Goal: Complete application form

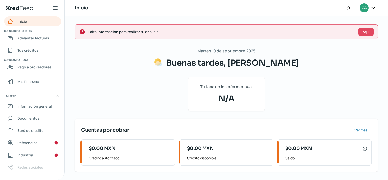
click at [374, 8] on icon at bounding box center [373, 7] width 5 height 5
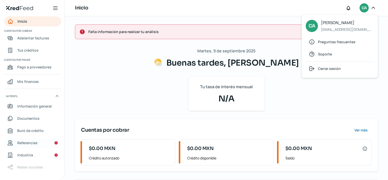
click at [34, 140] on span "Referencias" at bounding box center [27, 142] width 20 height 6
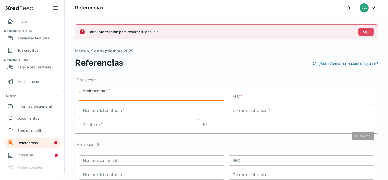
click at [149, 98] on input "text" at bounding box center [152, 96] width 146 height 10
type input "g"
type input "GRUPO TARAHUMARA"
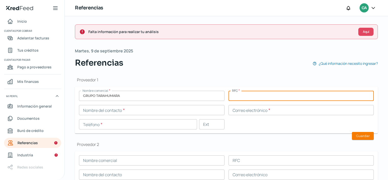
click at [235, 95] on input "text" at bounding box center [302, 96] width 146 height 10
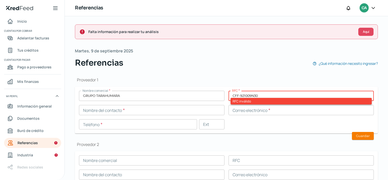
click at [239, 96] on input "CFF-921009N30" at bounding box center [302, 96] width 146 height 10
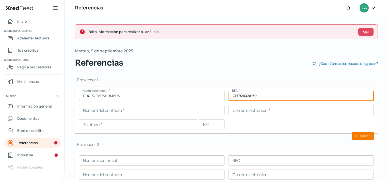
click at [264, 93] on input "CFF921009N30" at bounding box center [302, 96] width 146 height 10
type input "CFF921009N30"
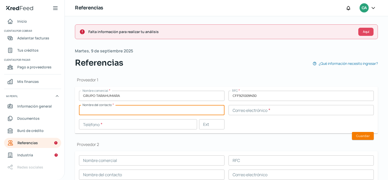
click at [164, 108] on input "text" at bounding box center [152, 110] width 146 height 10
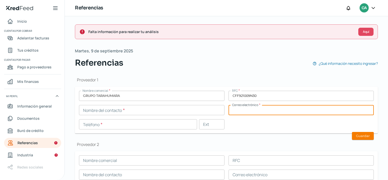
click at [233, 109] on input "text" at bounding box center [302, 110] width 146 height 10
click at [293, 111] on input "[EMAIL_ADDRESS][DOMAIN_NAME]" at bounding box center [302, 110] width 146 height 10
type input "[EMAIL_ADDRESS][DOMAIN_NAME]"
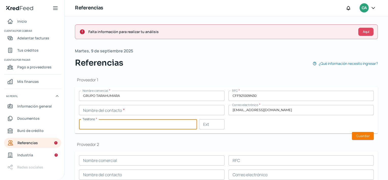
click at [157, 126] on input "text" at bounding box center [138, 124] width 118 height 10
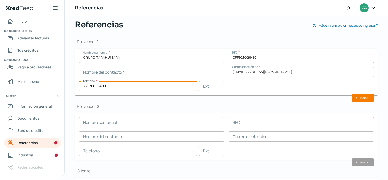
scroll to position [39, 0]
type input "33 - 3001 - 4500"
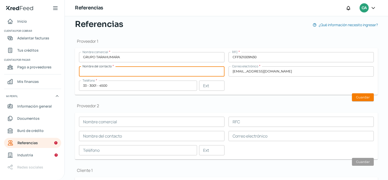
click at [218, 70] on input "text" at bounding box center [152, 71] width 146 height 10
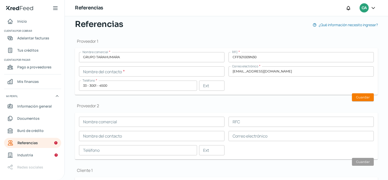
click at [264, 103] on h1 "Proveedor 2" at bounding box center [226, 106] width 303 height 6
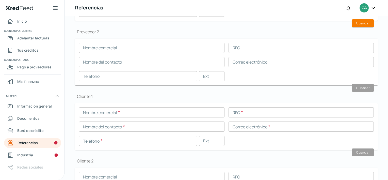
scroll to position [125, 0]
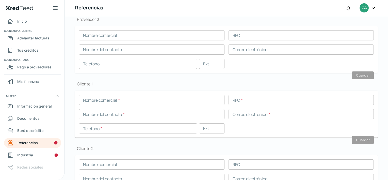
click at [157, 101] on input "text" at bounding box center [152, 100] width 146 height 10
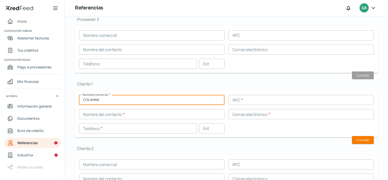
type input "COLIMAN"
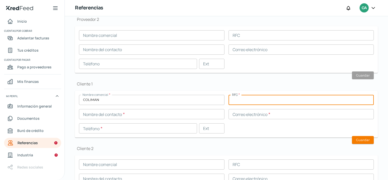
click at [266, 95] on input "text" at bounding box center [302, 100] width 146 height 10
type input "FCP0408094KO"
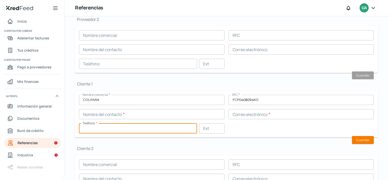
click at [145, 132] on input "text" at bounding box center [138, 128] width 118 height 10
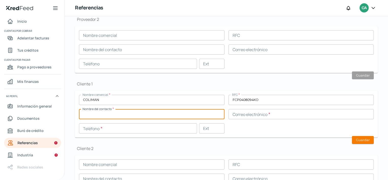
click at [183, 114] on input "text" at bounding box center [152, 114] width 146 height 10
type input "[PERSON_NAME]"
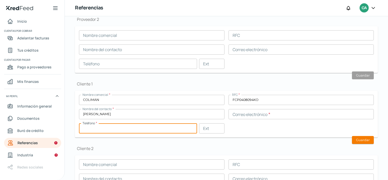
click at [167, 130] on input "text" at bounding box center [138, 128] width 118 height 10
type input "31 - 3113 - 0802"
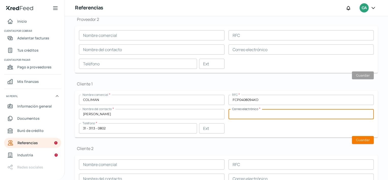
click at [270, 113] on input "text" at bounding box center [302, 114] width 146 height 10
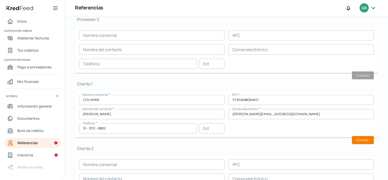
click at [276, 129] on div "Nombre comercial * COLIMAN RFC * FCP0408094KO Nombre del contacto * [PERSON_NAM…" at bounding box center [226, 114] width 295 height 39
click at [356, 138] on button "Guardar" at bounding box center [363, 140] width 22 height 8
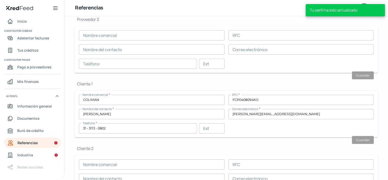
type input "[EMAIL_ADDRESS][PERSON_NAME][DOMAIN_NAME]"
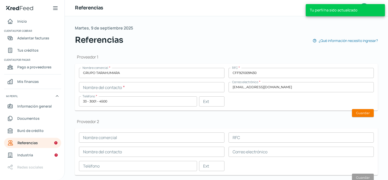
scroll to position [21, 0]
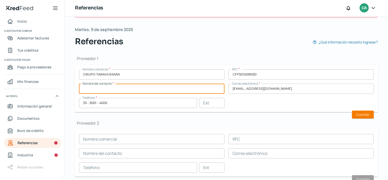
click at [145, 91] on input "text" at bounding box center [152, 89] width 146 height 10
type input "TARAHUMARA"
